Goal: Transaction & Acquisition: Subscribe to service/newsletter

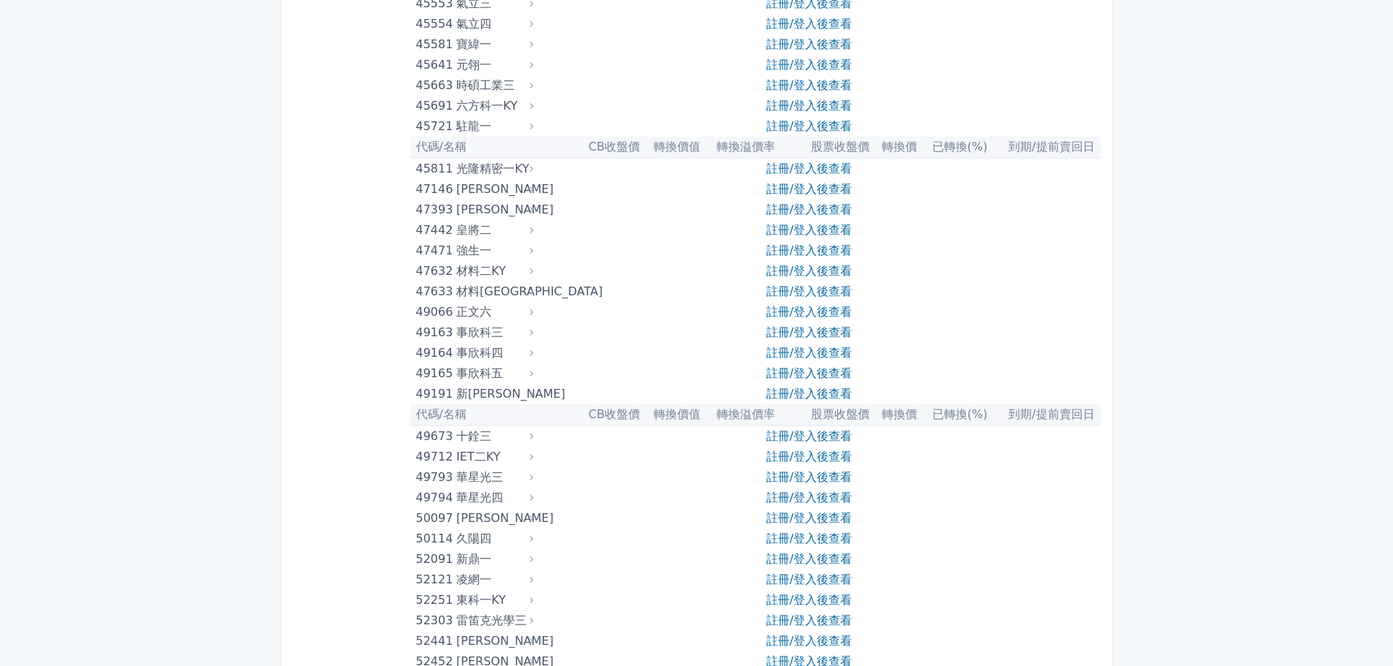
scroll to position [5050, 0]
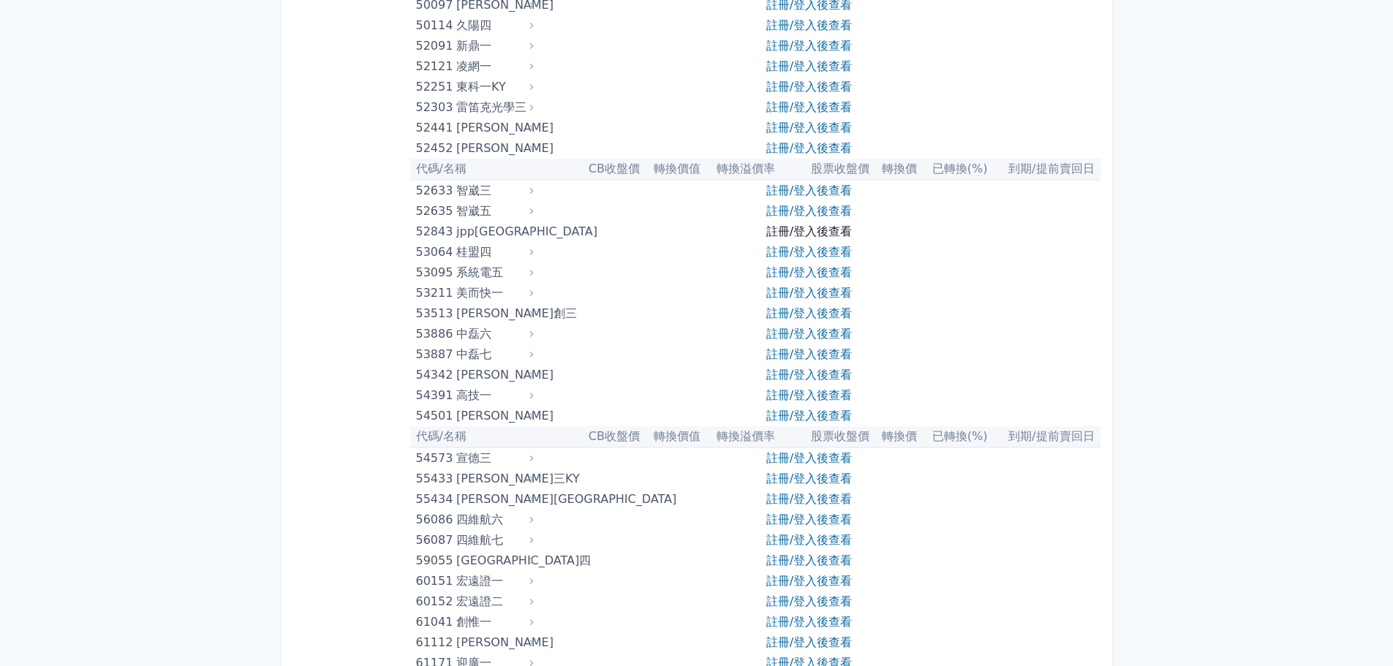
click at [781, 237] on link "註冊/登入後查看" at bounding box center [809, 231] width 86 height 14
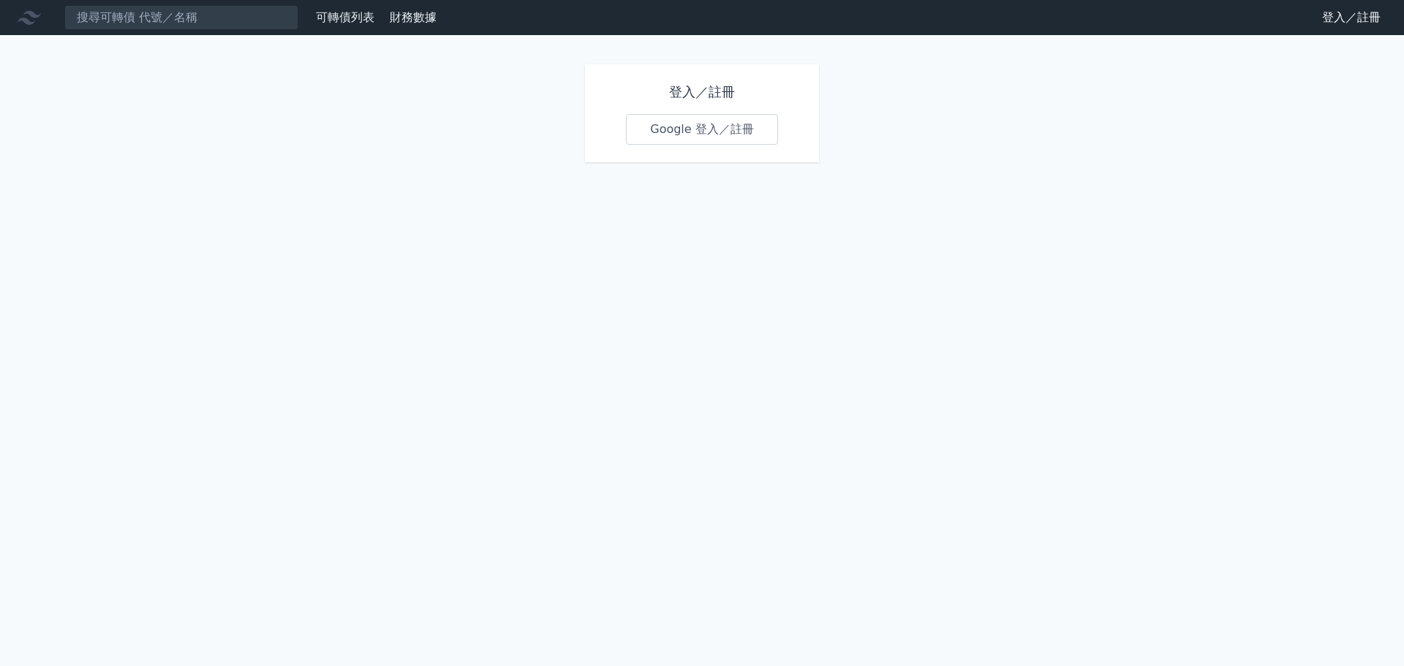
click at [709, 131] on link "Google 登入／註冊" at bounding box center [702, 129] width 152 height 31
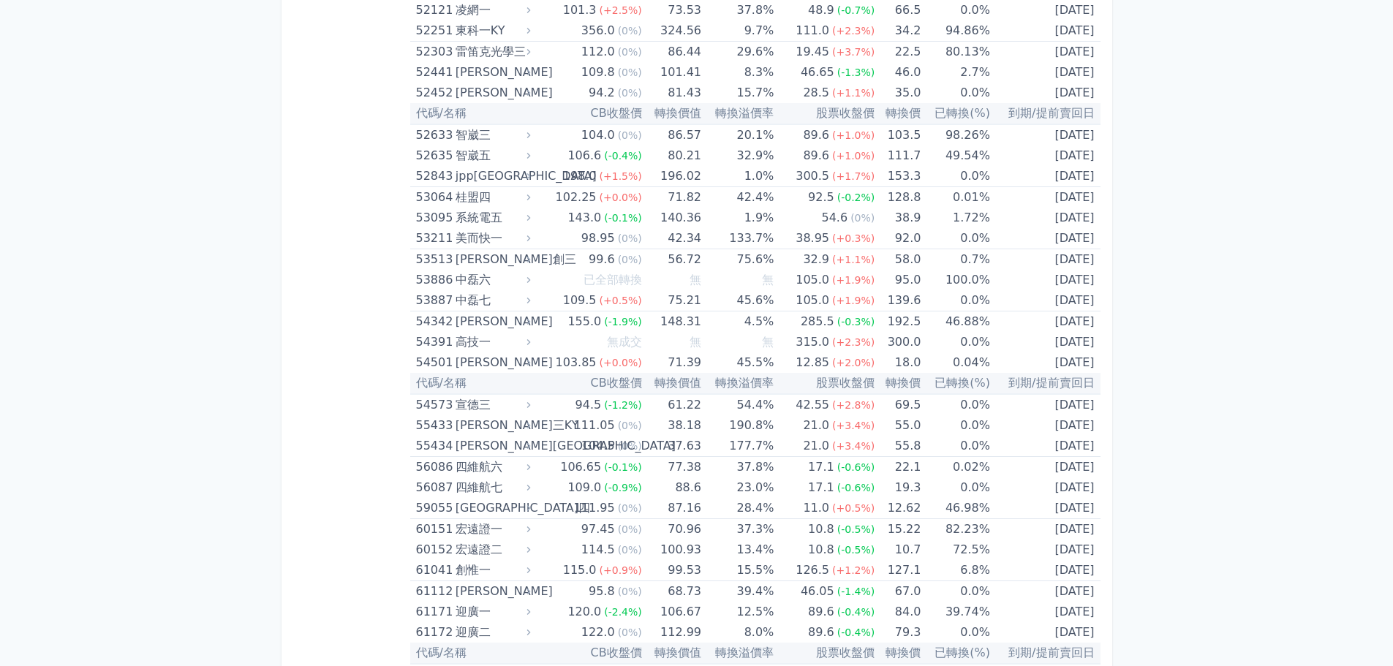
scroll to position [5191, 0]
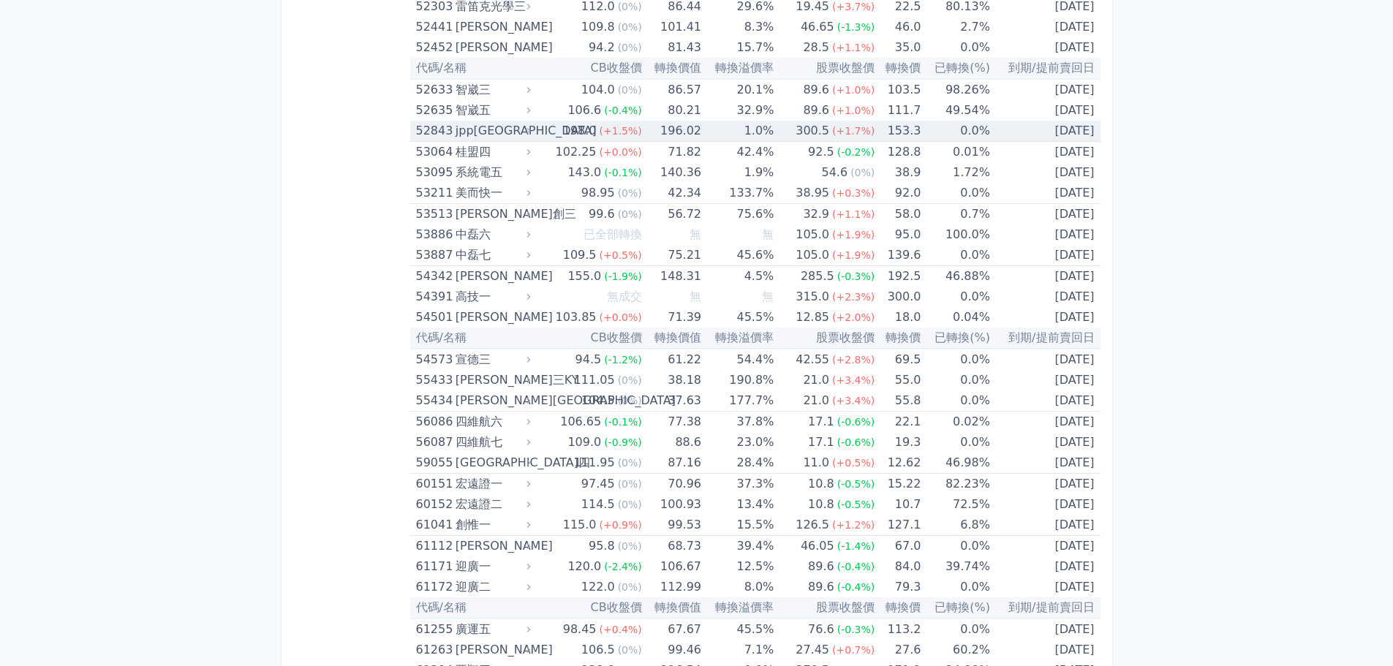
click at [832, 132] on span "(+1.7%)" at bounding box center [853, 131] width 42 height 12
